Goal: Task Accomplishment & Management: Use online tool/utility

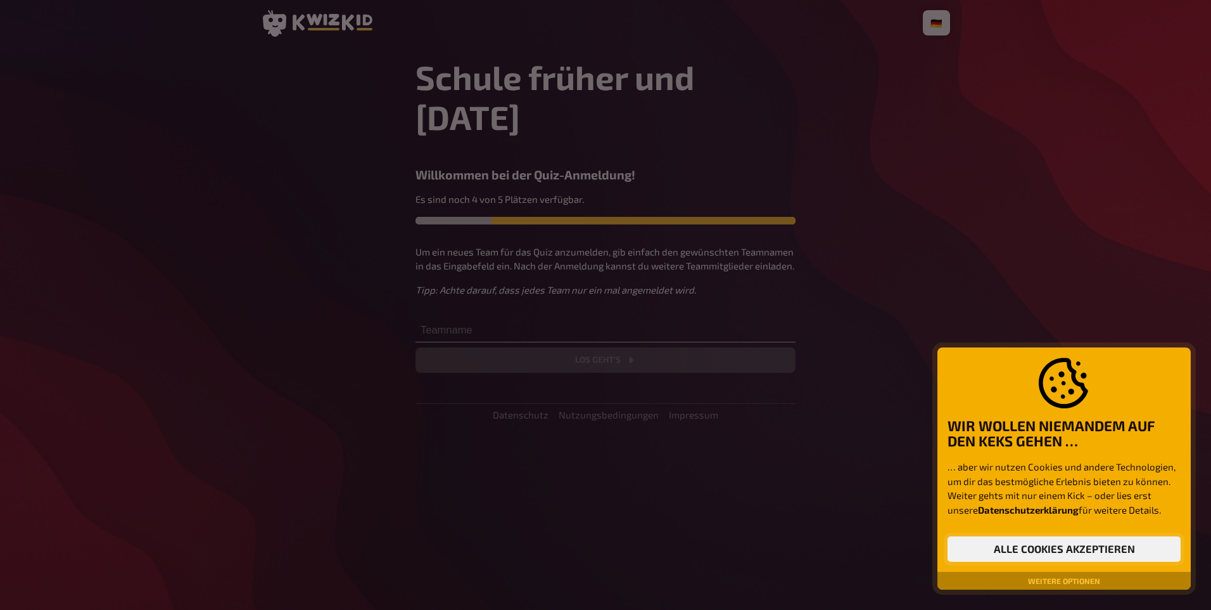
click at [1055, 547] on button "Alle Cookies akzeptieren" at bounding box center [1064, 548] width 233 height 25
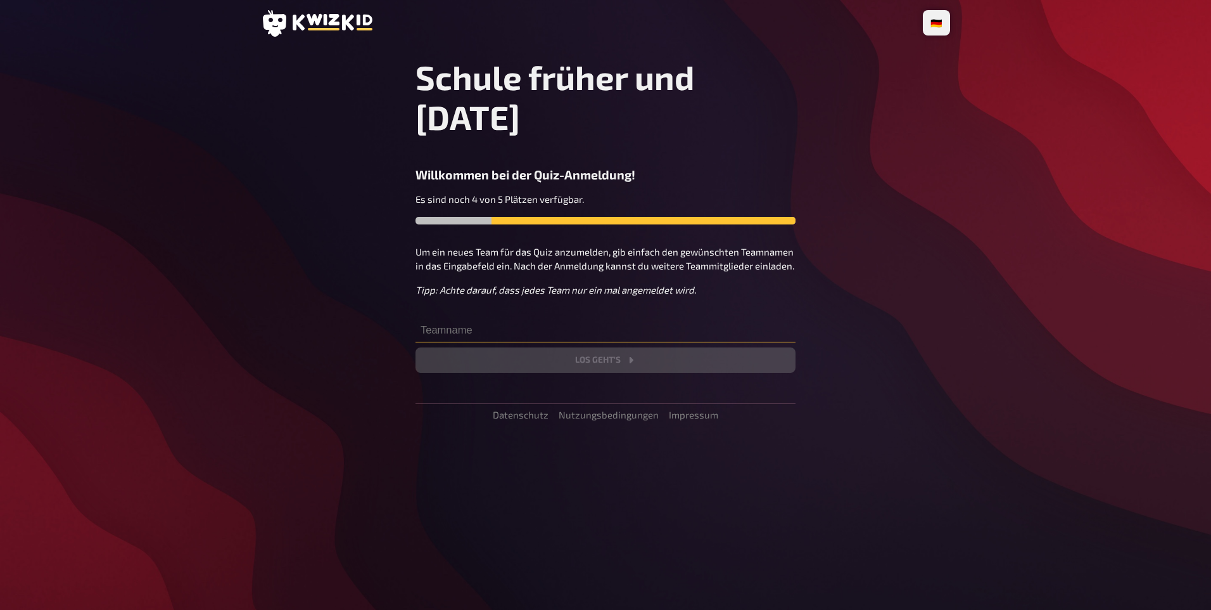
click at [499, 317] on input "text" at bounding box center [606, 329] width 380 height 25
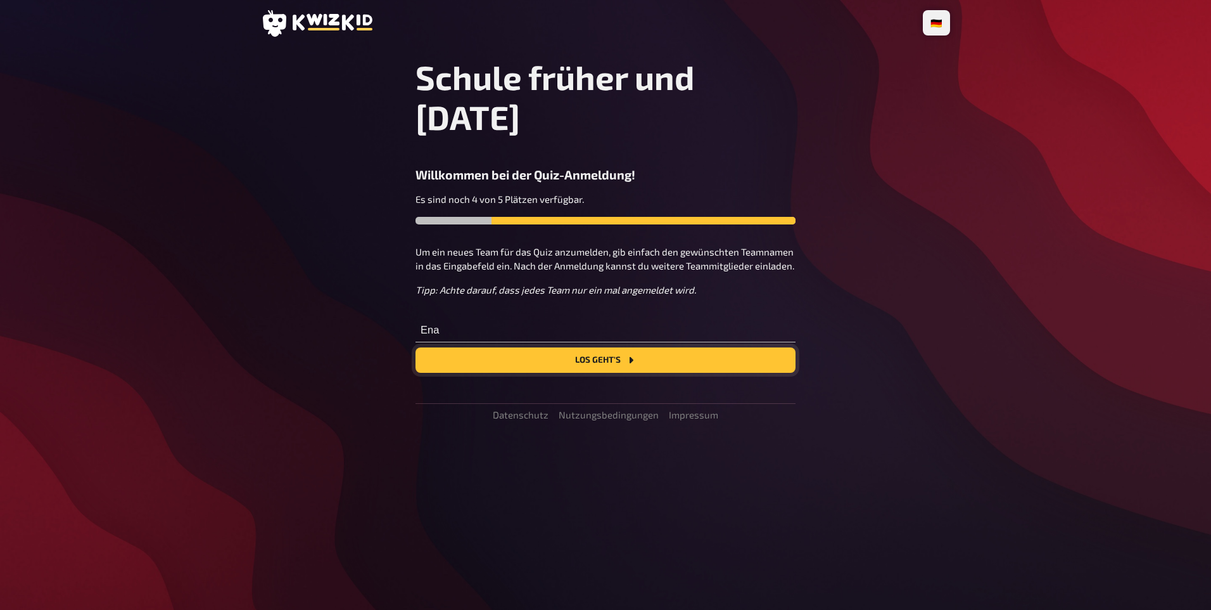
click at [528, 347] on button "Los geht's" at bounding box center [606, 359] width 380 height 25
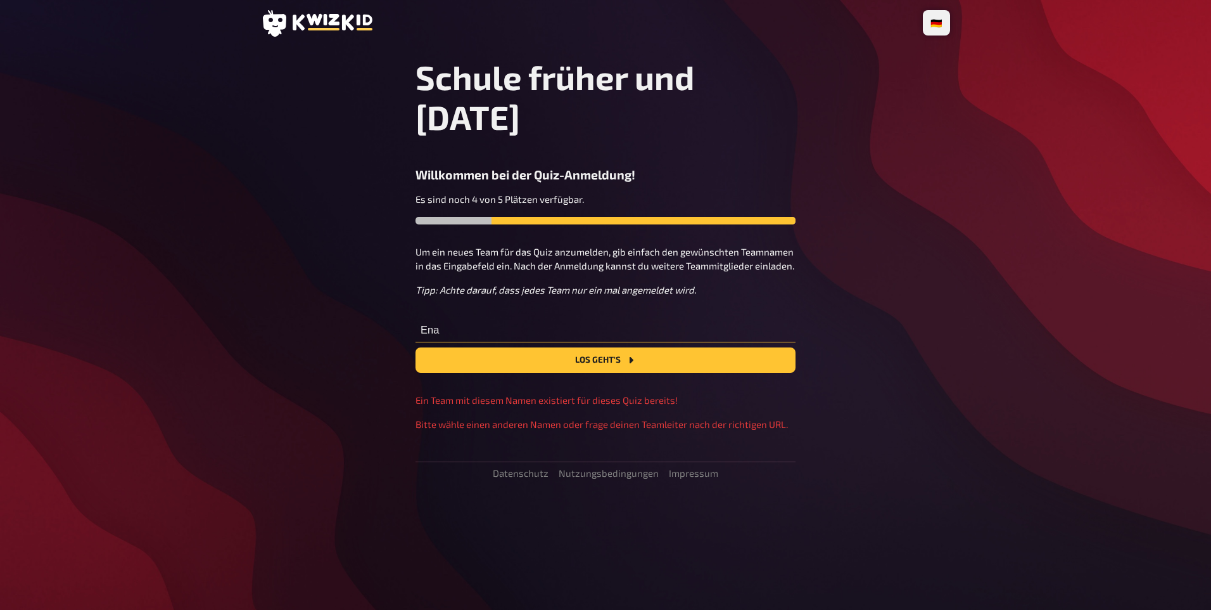
click at [478, 317] on input "Ena" at bounding box center [606, 329] width 380 height 25
type input "E"
type input "[PERSON_NAME]"
click at [585, 347] on button "Los geht's" at bounding box center [606, 359] width 380 height 25
